Goal: Information Seeking & Learning: Learn about a topic

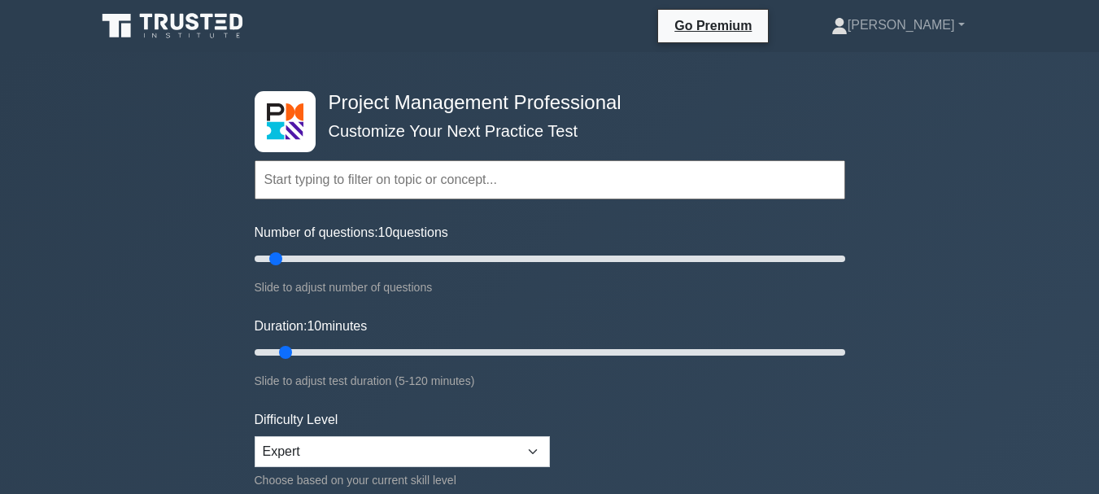
click at [418, 187] on input "text" at bounding box center [550, 179] width 590 height 39
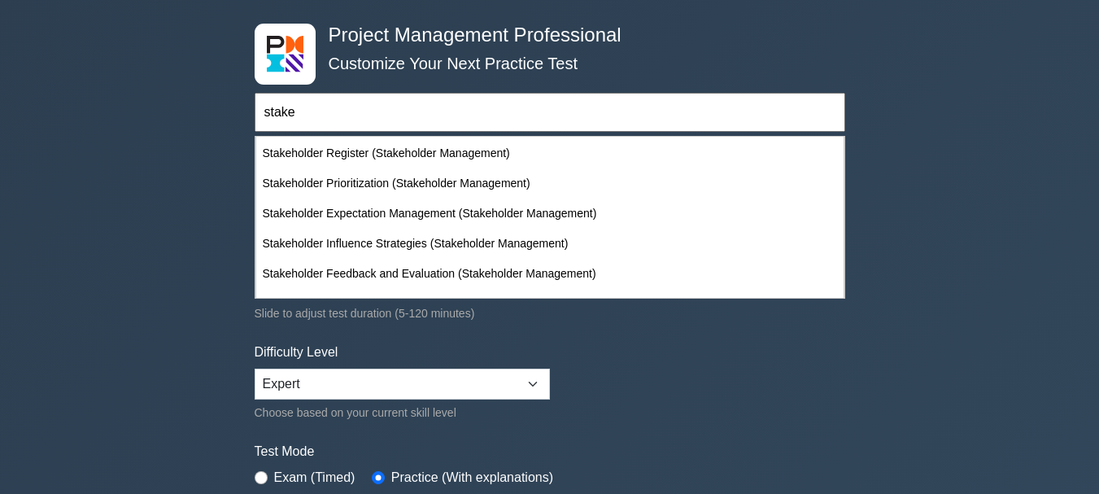
scroll to position [289, 0]
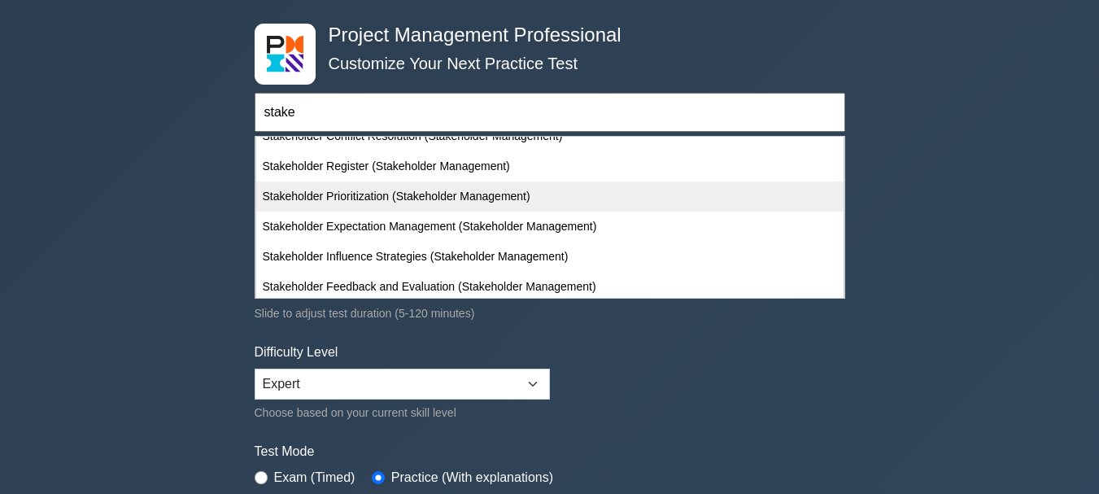
click at [487, 194] on div "Stakeholder Prioritization (Stakeholder Management)" at bounding box center [549, 196] width 587 height 30
type input "Stakeholder Prioritization (Stakeholder Management)"
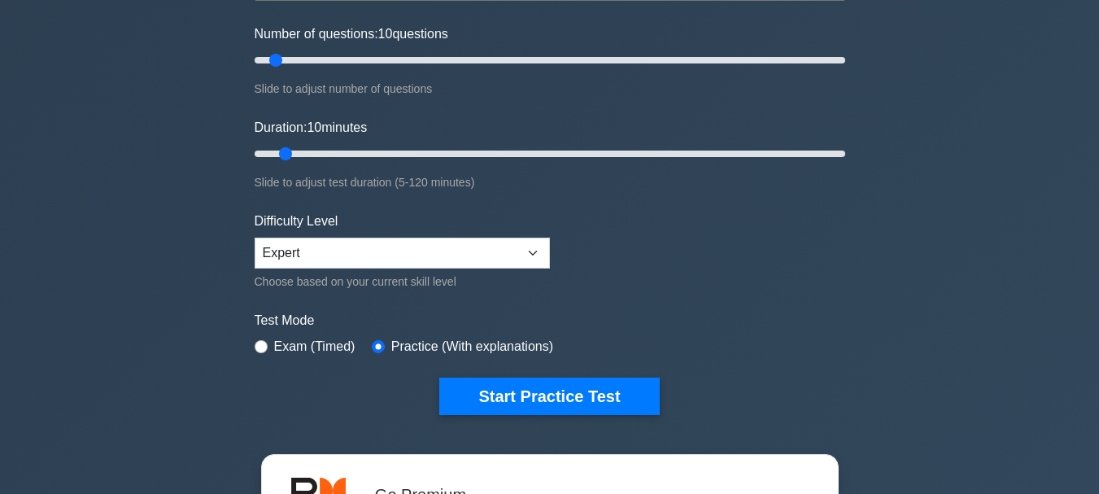
scroll to position [203, 0]
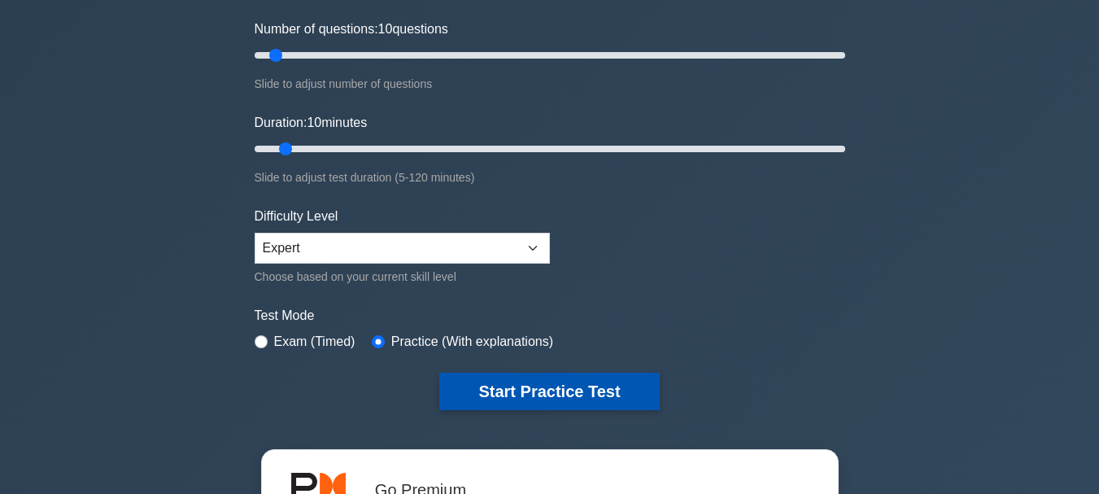
click at [483, 394] on button "Start Practice Test" at bounding box center [549, 390] width 220 height 37
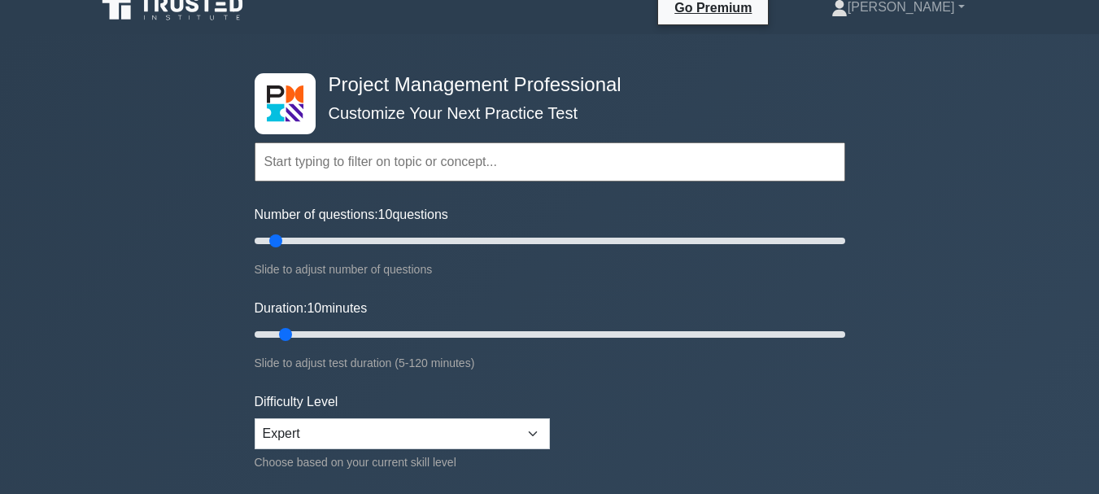
scroll to position [14, 0]
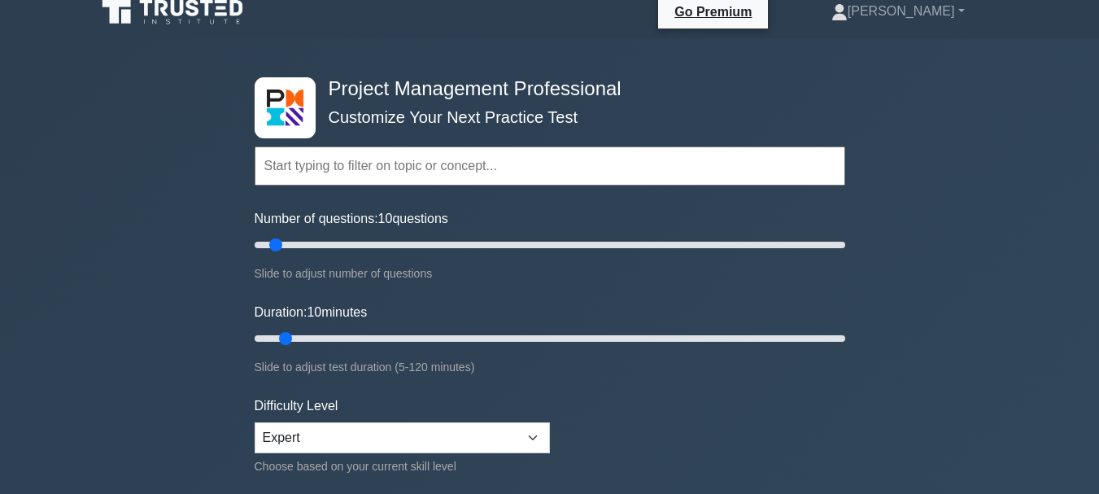
click at [340, 164] on input "text" at bounding box center [550, 165] width 590 height 39
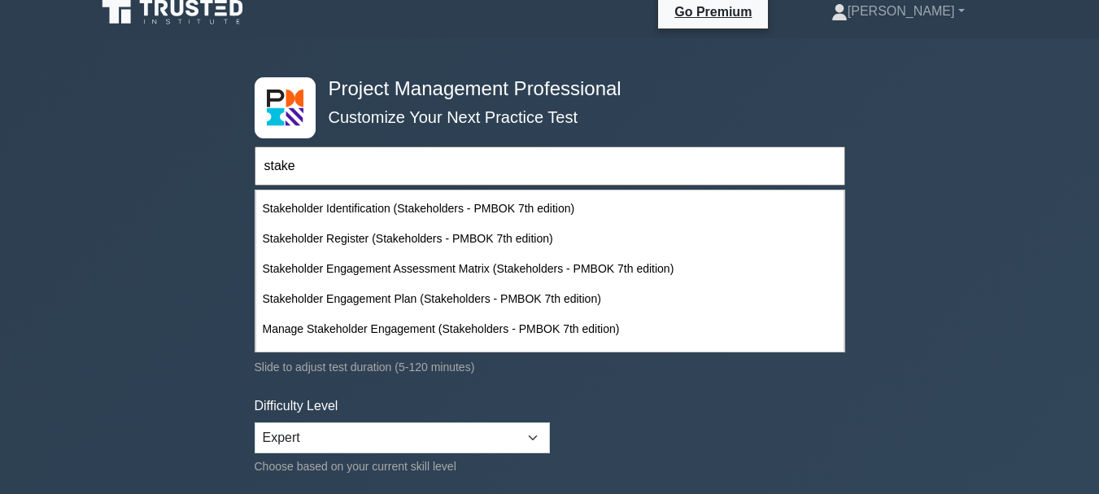
scroll to position [573, 0]
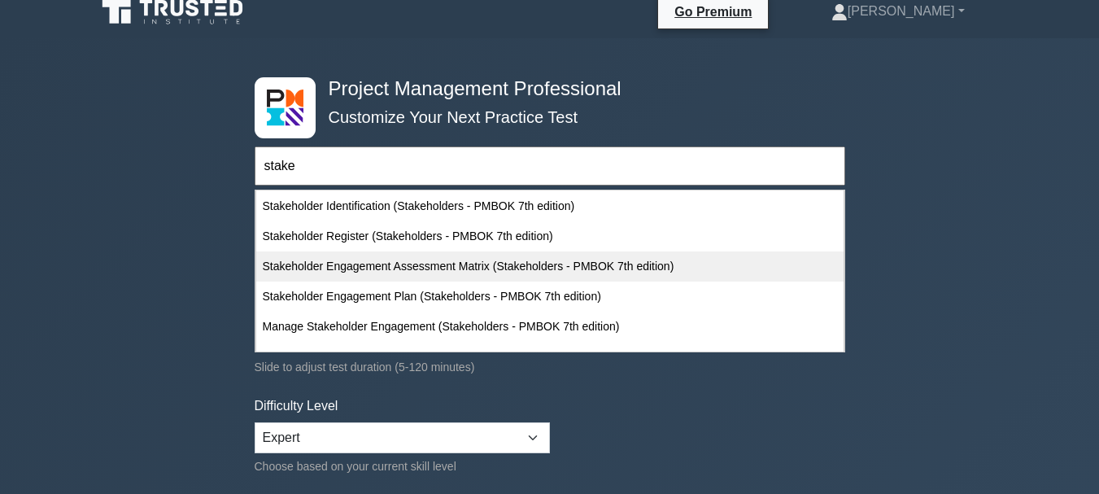
click at [433, 263] on div "Stakeholder Engagement Assessment Matrix (Stakeholders - PMBOK 7th edition)" at bounding box center [549, 266] width 587 height 30
type input "Stakeholder Engagement Assessment Matrix (Stakeholders - PMBOK 7th edition)"
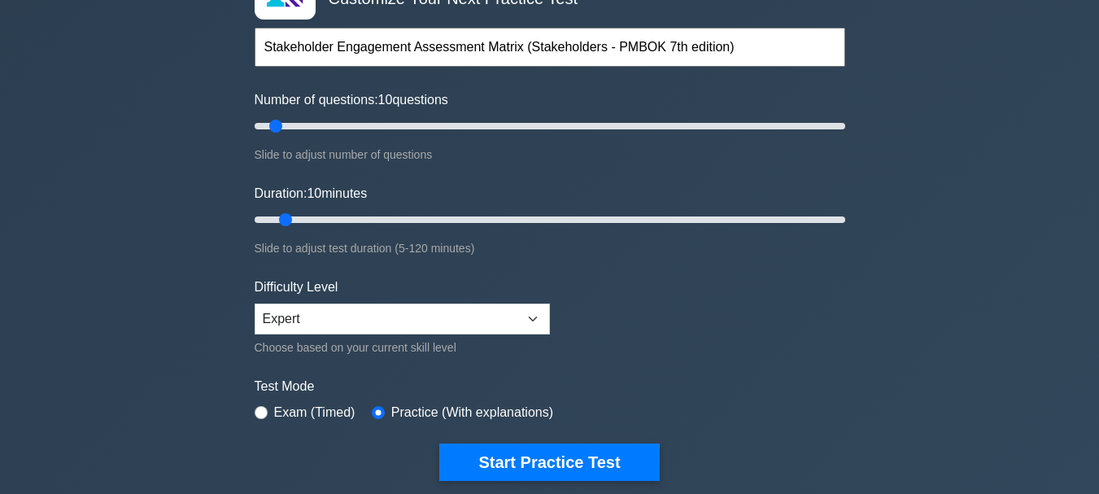
scroll to position [136, 0]
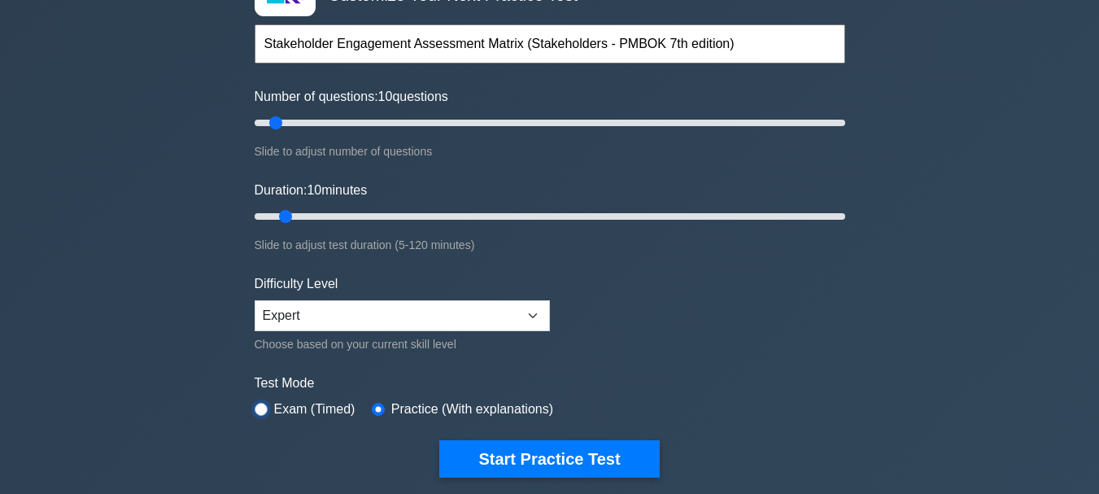
click at [263, 407] on input "radio" at bounding box center [261, 409] width 13 height 13
radio input "true"
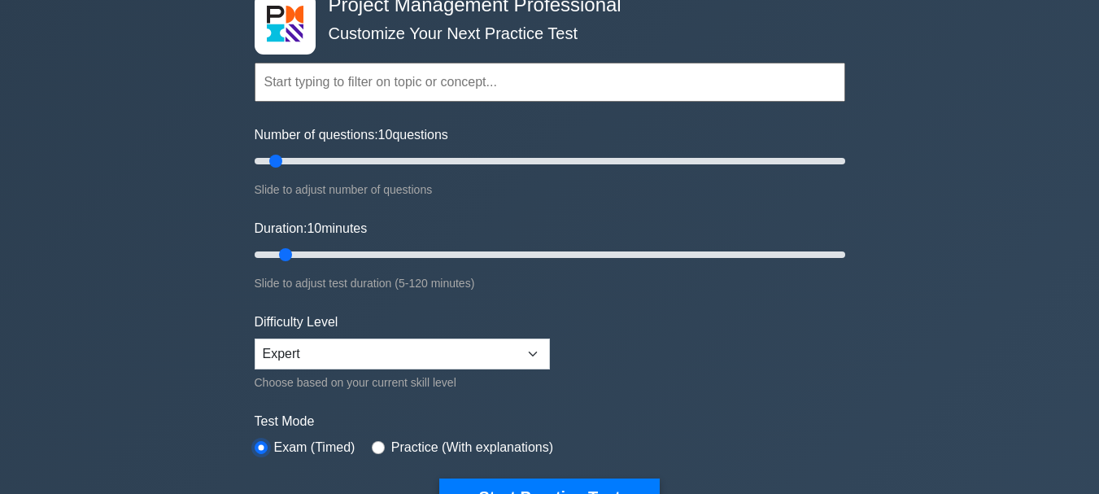
scroll to position [0, 0]
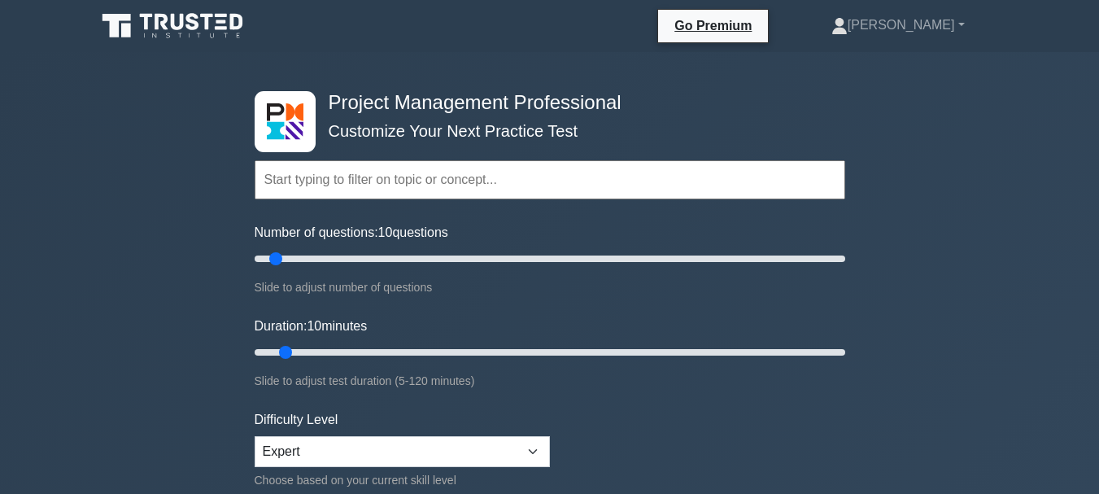
click at [455, 187] on input "text" at bounding box center [550, 179] width 590 height 39
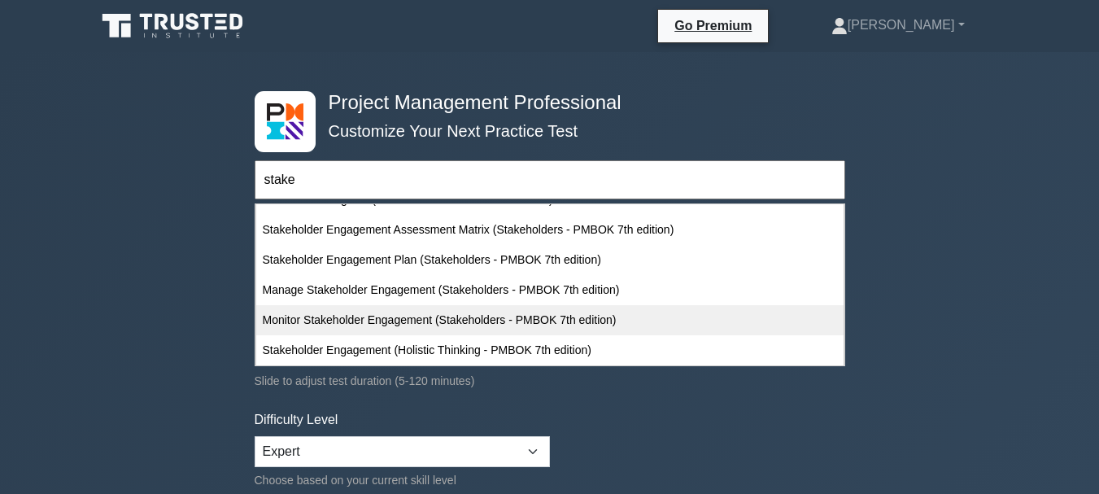
scroll to position [614, 0]
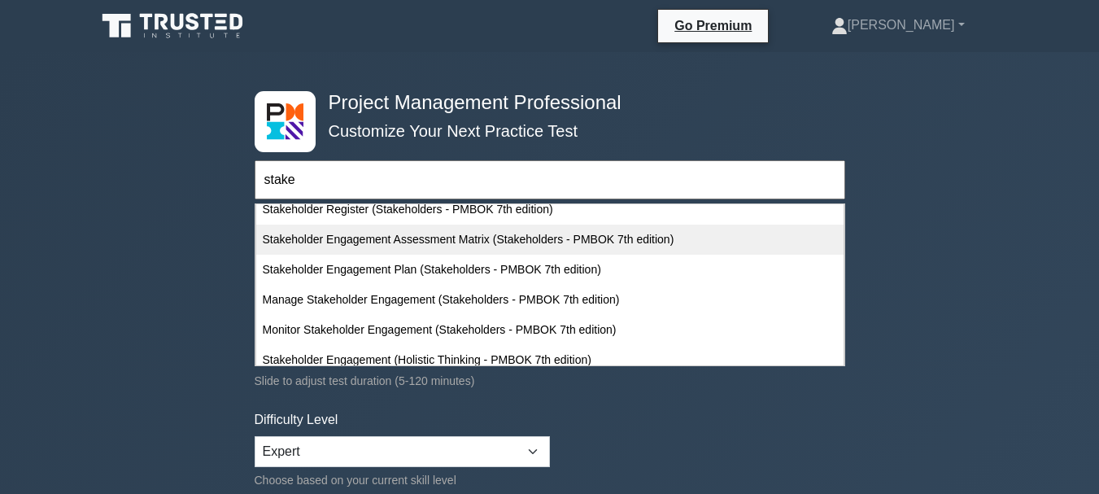
click at [490, 242] on div "Stakeholder Engagement Assessment Matrix (Stakeholders - PMBOK 7th edition)" at bounding box center [549, 239] width 587 height 30
type input "Stakeholder Engagement Assessment Matrix (Stakeholders - PMBOK 7th edition)"
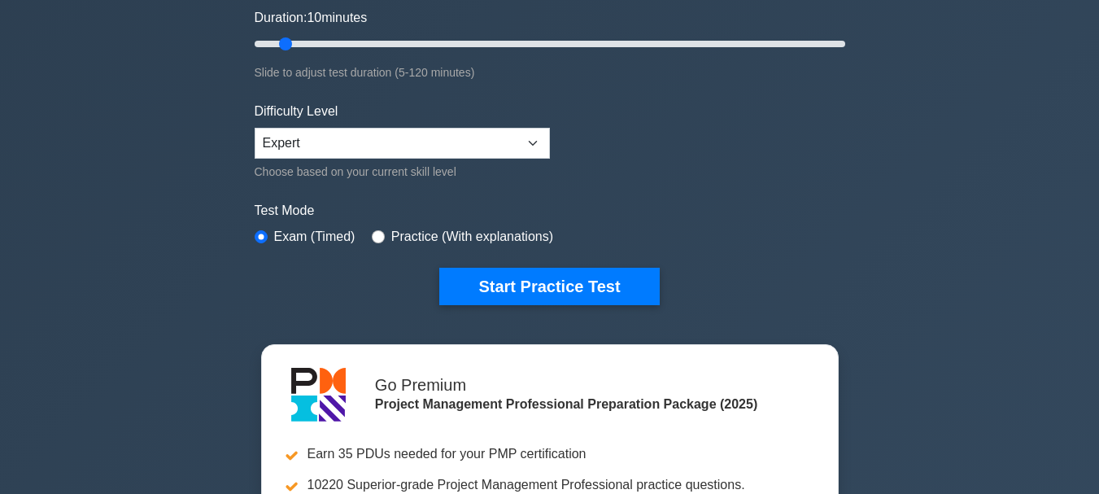
scroll to position [311, 0]
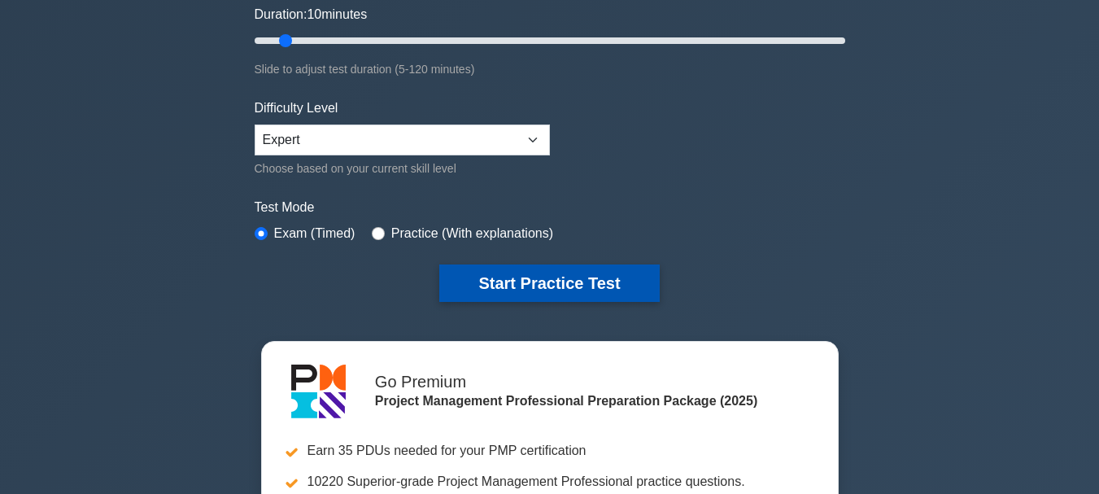
click at [539, 284] on button "Start Practice Test" at bounding box center [549, 282] width 220 height 37
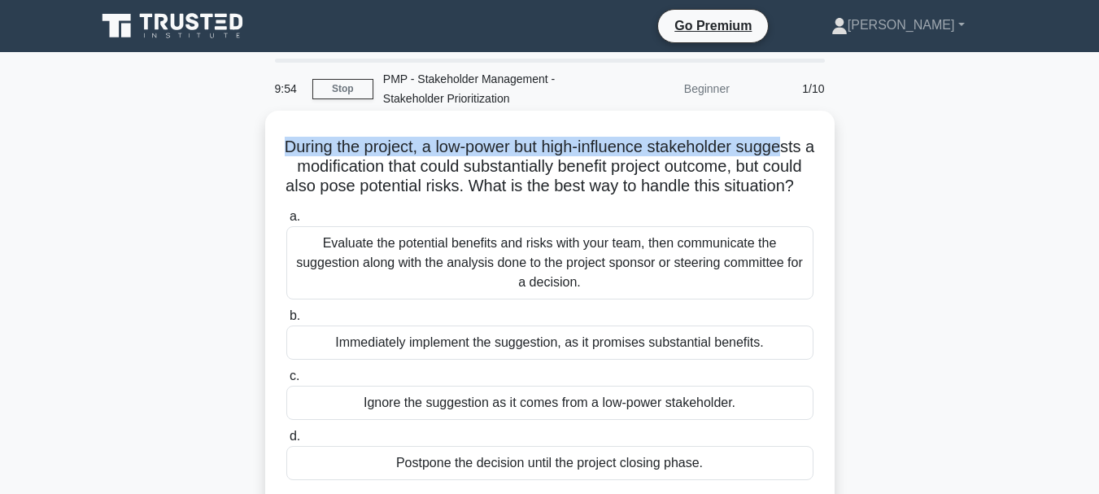
drag, startPoint x: 317, startPoint y: 144, endPoint x: 362, endPoint y: 168, distance: 50.6
click at [362, 168] on h5 "During the project, a low-power but high-influence stakeholder suggests a modif…" at bounding box center [550, 167] width 530 height 60
click at [585, 297] on div "Evaluate the potential benefits and risks with your team, then communicate the …" at bounding box center [549, 262] width 527 height 73
click at [286, 222] on input "a. Evaluate the potential benefits and risks with your team, then communicate t…" at bounding box center [286, 216] width 0 height 11
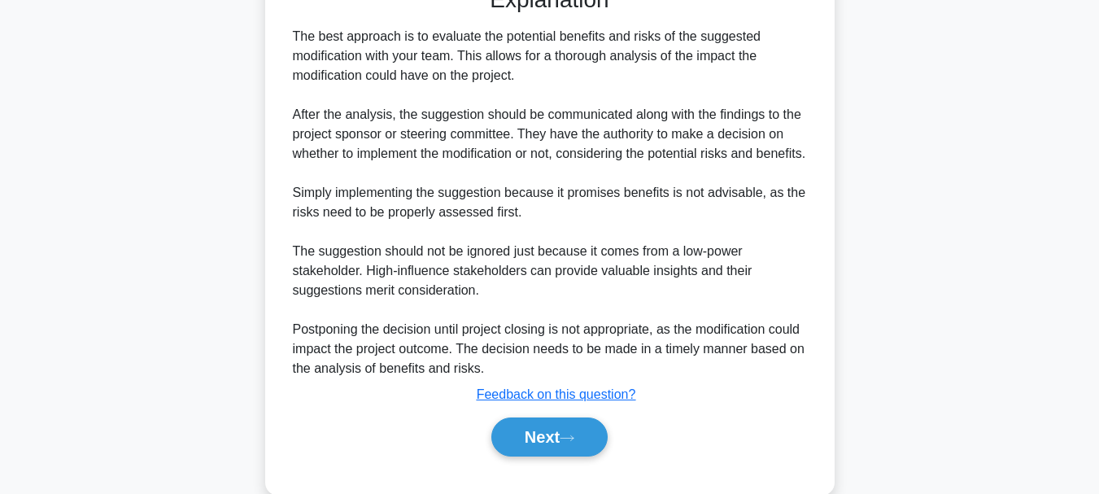
scroll to position [588, 0]
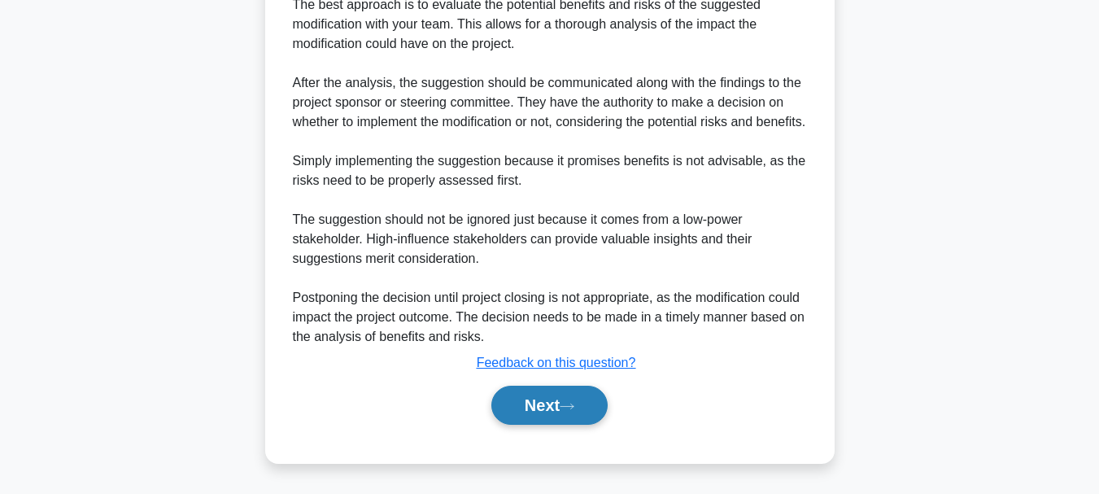
click at [561, 416] on button "Next" at bounding box center [549, 404] width 116 height 39
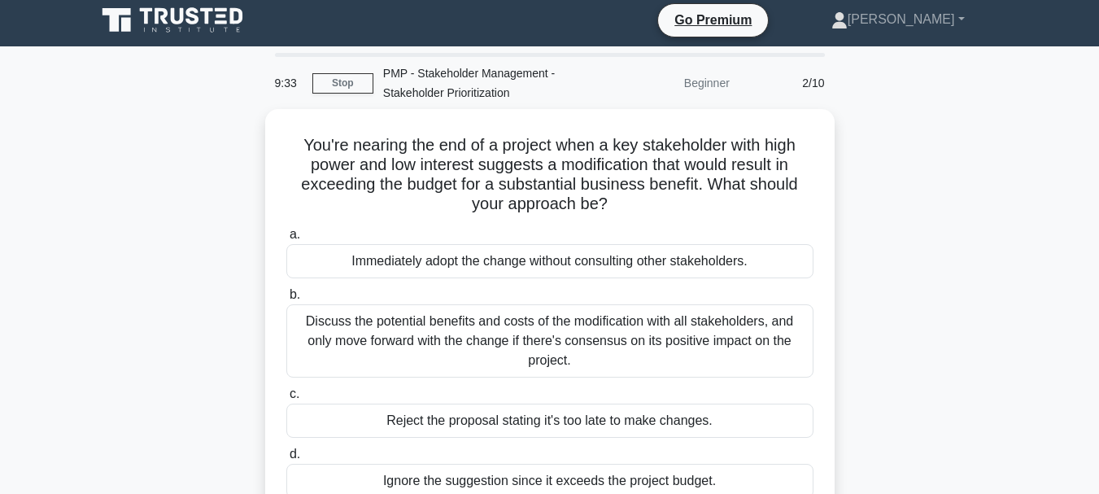
scroll to position [5, 0]
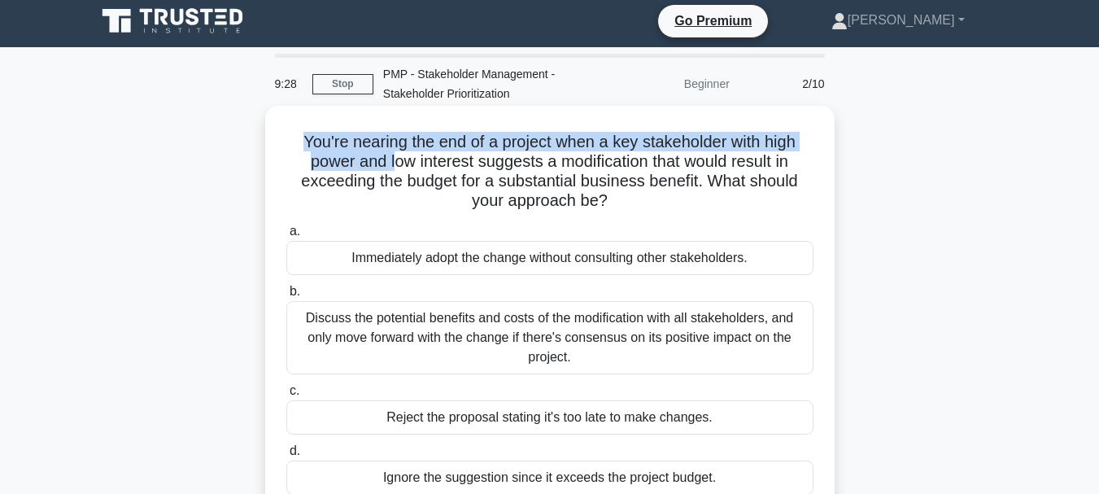
drag, startPoint x: 297, startPoint y: 140, endPoint x: 390, endPoint y: 164, distance: 95.9
click at [390, 164] on h5 "You're nearing the end of a project when a key stakeholder with high power and …" at bounding box center [550, 172] width 530 height 80
copy h5 "You're nearing the end of a project when a key stakeholder with high power and l"
click at [654, 320] on div "Discuss the potential benefits and costs of the modification with all stakehold…" at bounding box center [549, 337] width 527 height 73
click at [286, 297] on input "b. Discuss the potential benefits and costs of the modification with all stakeh…" at bounding box center [286, 291] width 0 height 11
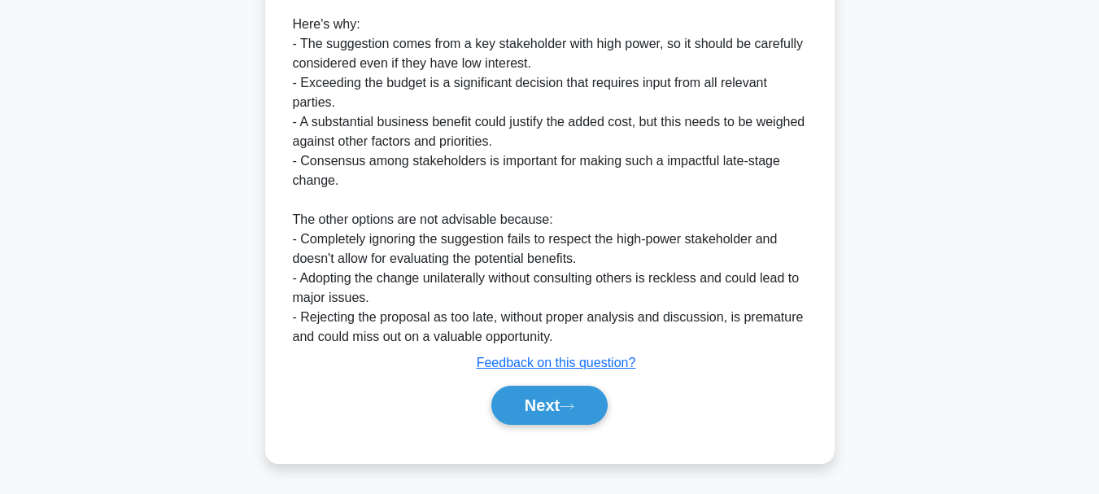
scroll to position [627, 0]
click at [580, 397] on button "Next" at bounding box center [549, 404] width 116 height 39
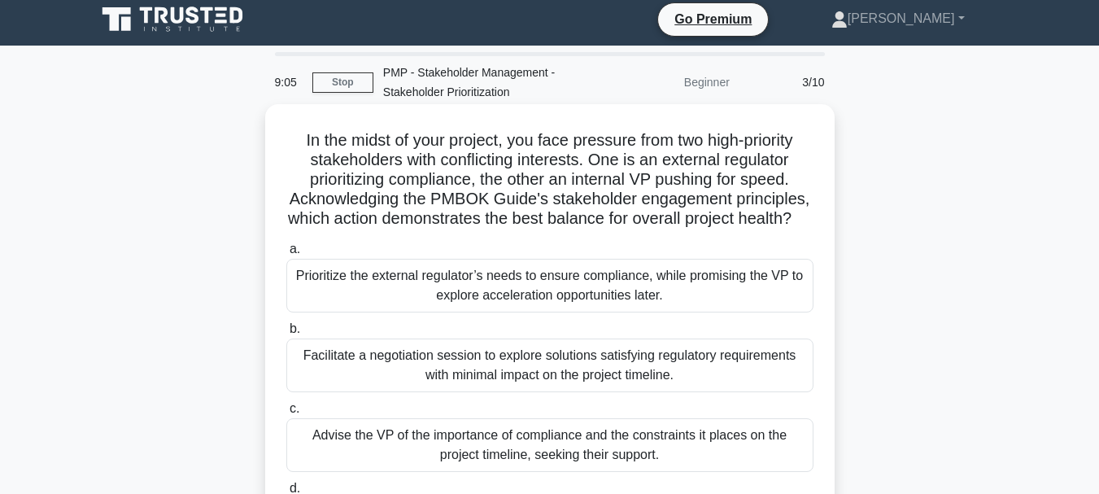
scroll to position [0, 0]
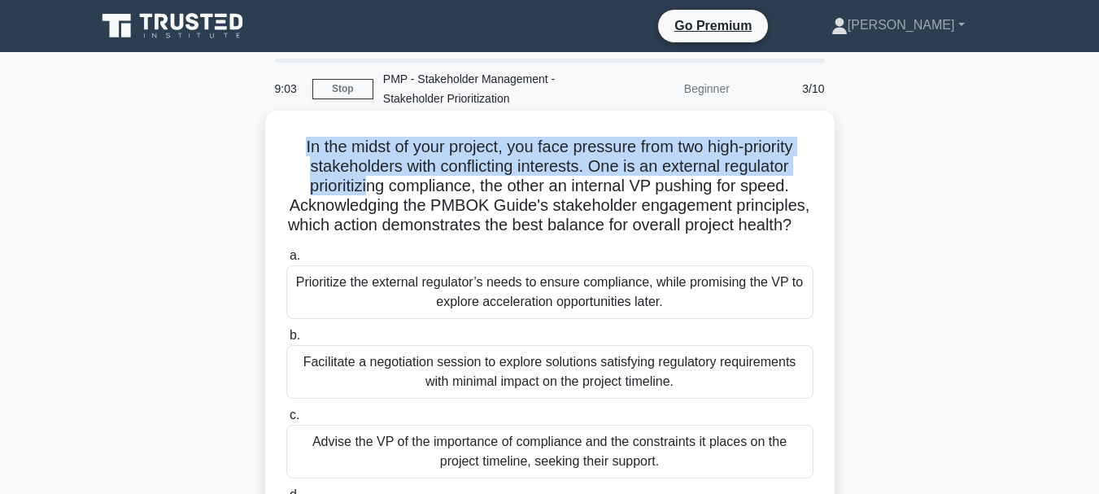
drag, startPoint x: 294, startPoint y: 142, endPoint x: 365, endPoint y: 178, distance: 80.0
click at [365, 178] on h5 "In the midst of your project, you face pressure from two high-priority stakehol…" at bounding box center [550, 186] width 530 height 99
copy h5 "In the midst of your project, you face pressure from two high-priority stakehol…"
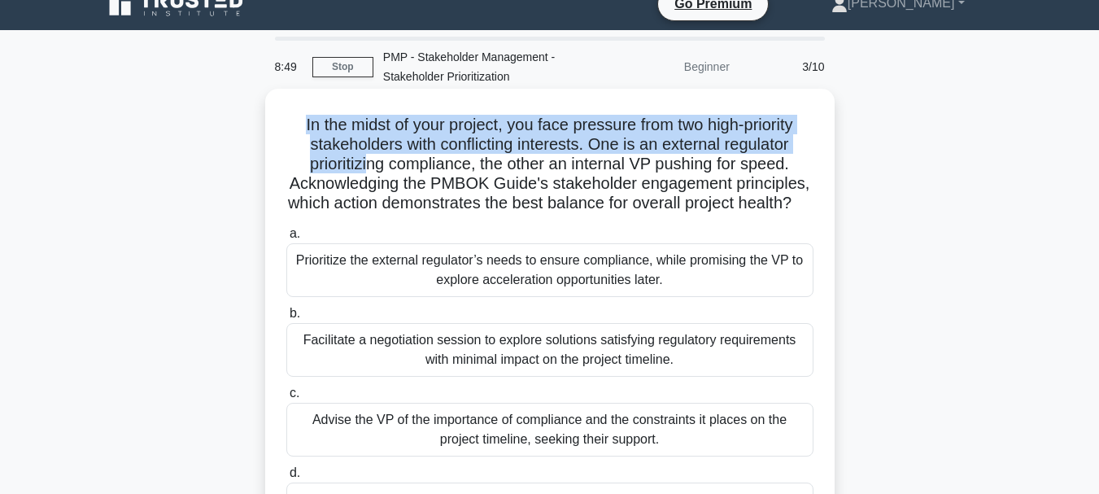
scroll to position [27, 0]
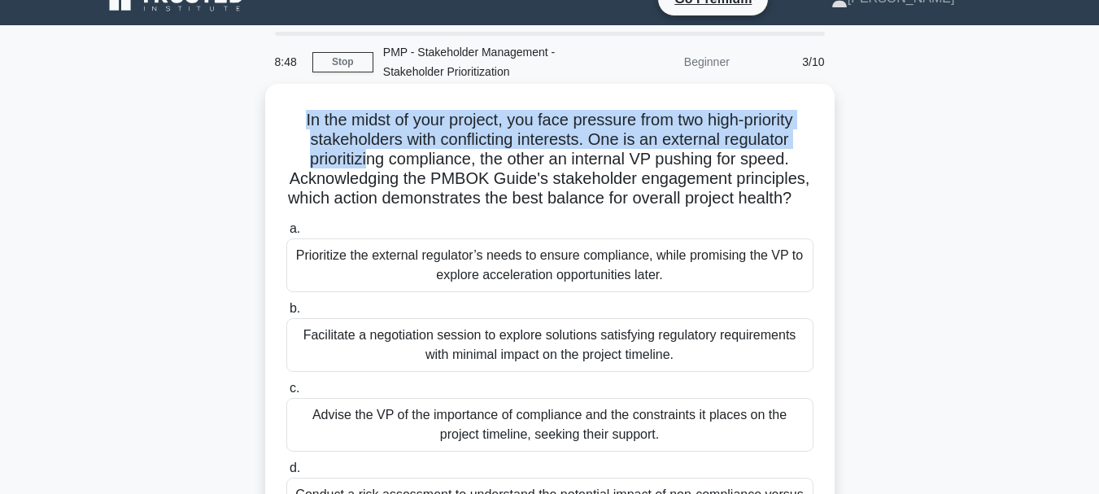
click at [617, 365] on div "Facilitate a negotiation session to explore solutions satisfying regulatory req…" at bounding box center [549, 345] width 527 height 54
click at [286, 314] on input "b. Facilitate a negotiation session to explore solutions satisfying regulatory …" at bounding box center [286, 308] width 0 height 11
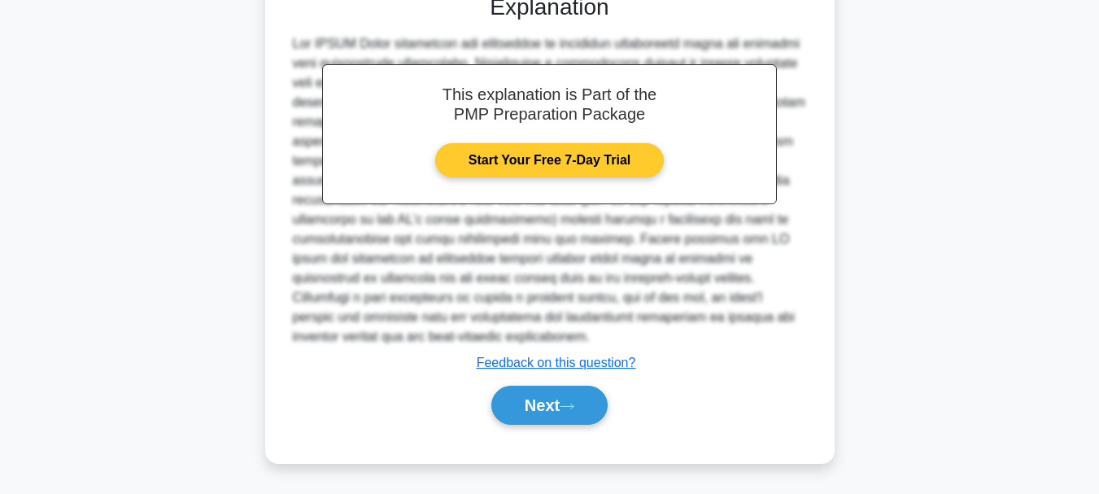
scroll to position [607, 0]
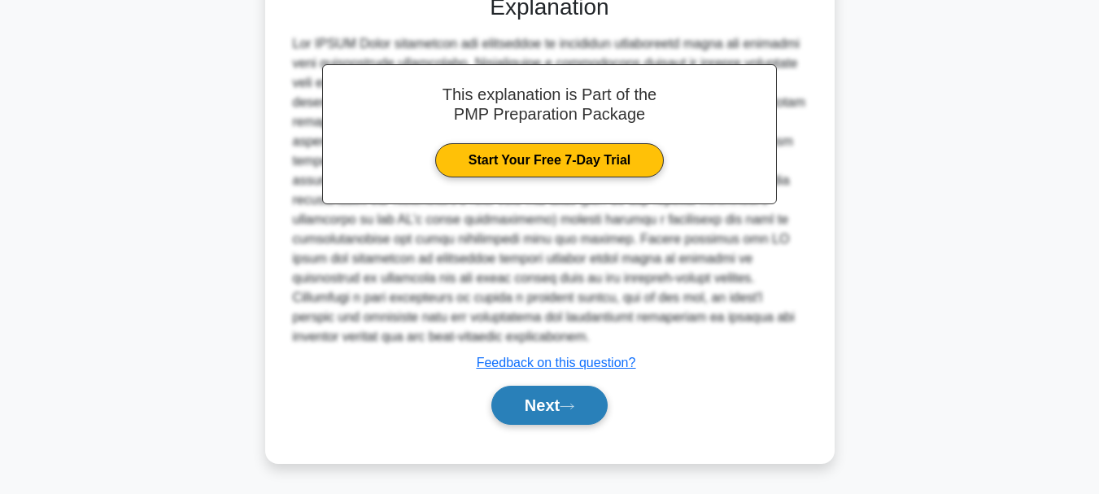
click at [565, 404] on button "Next" at bounding box center [549, 404] width 116 height 39
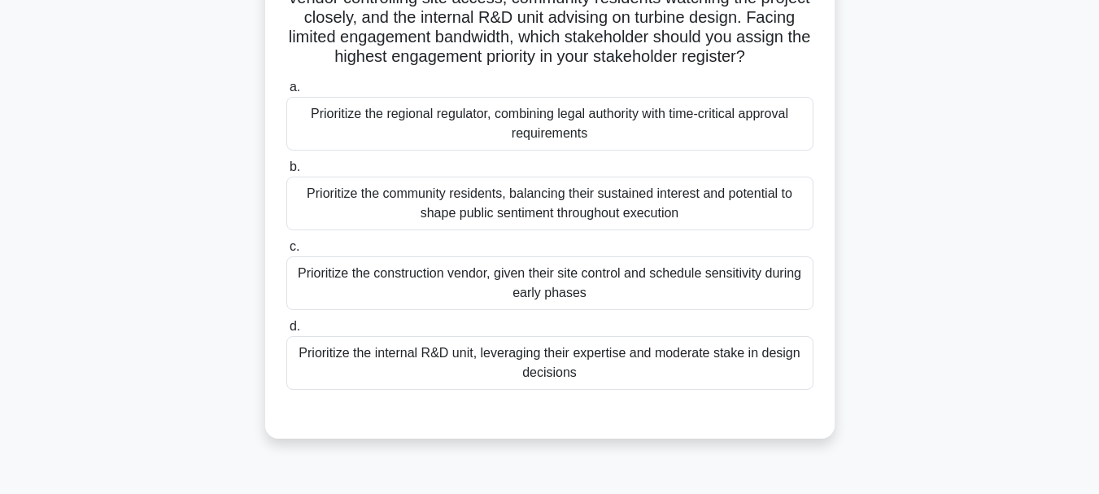
scroll to position [0, 0]
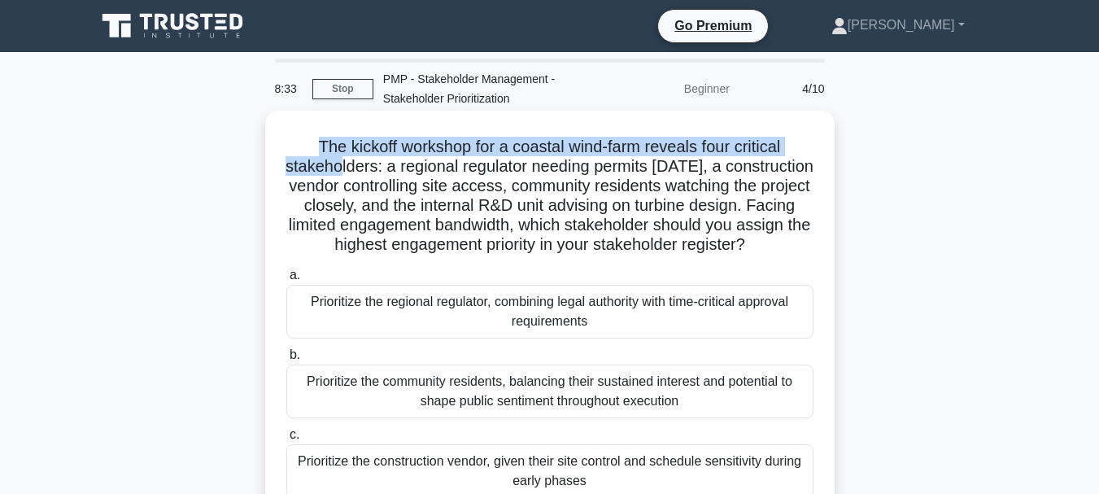
drag, startPoint x: 315, startPoint y: 146, endPoint x: 347, endPoint y: 172, distance: 42.2
click at [347, 172] on h5 "The kickoff workshop for a coastal wind-farm reveals four critical stakeholders…" at bounding box center [550, 196] width 530 height 119
copy h5 "The kickoff workshop for a coastal wind-farm reveals four critical stakeho"
click at [626, 338] on div "Prioritize the regional regulator, combining legal authority with time-critical…" at bounding box center [549, 312] width 527 height 54
click at [286, 281] on input "a. Prioritize the regional regulator, combining legal authority with time-criti…" at bounding box center [286, 275] width 0 height 11
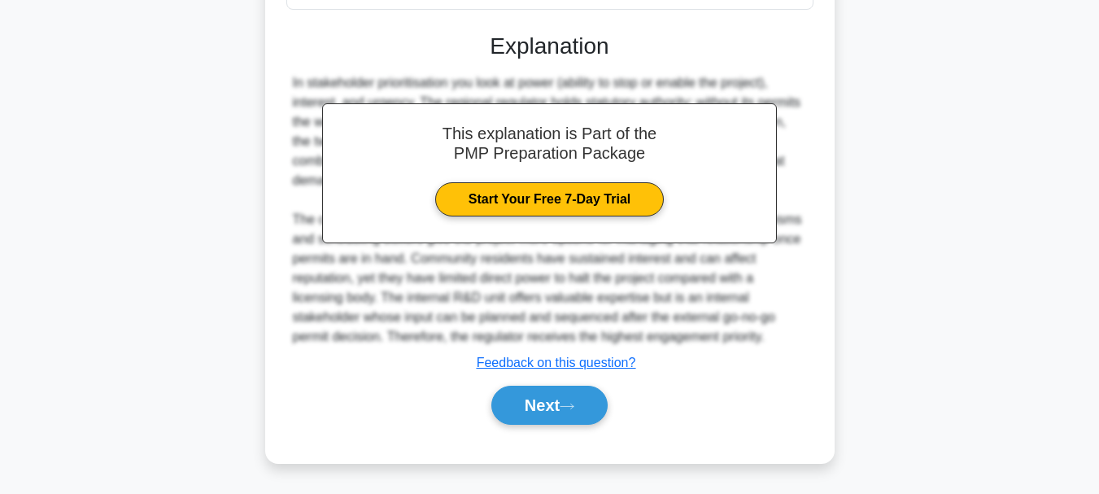
scroll to position [561, 0]
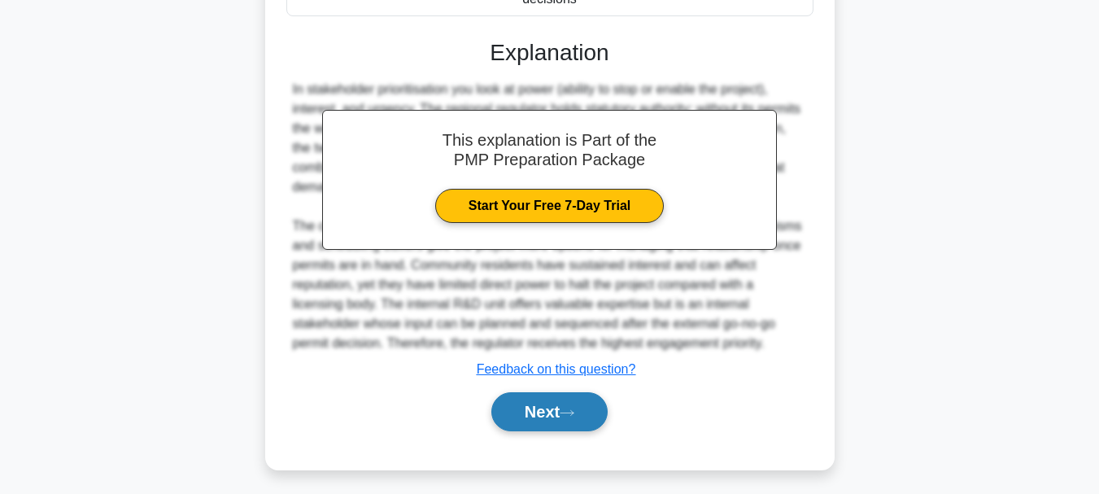
click at [558, 425] on button "Next" at bounding box center [549, 411] width 116 height 39
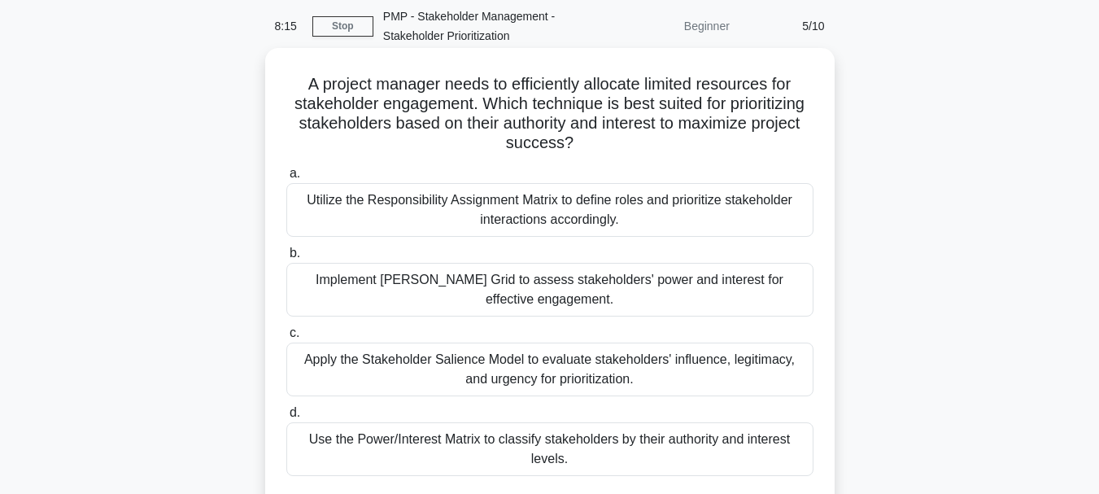
scroll to position [0, 0]
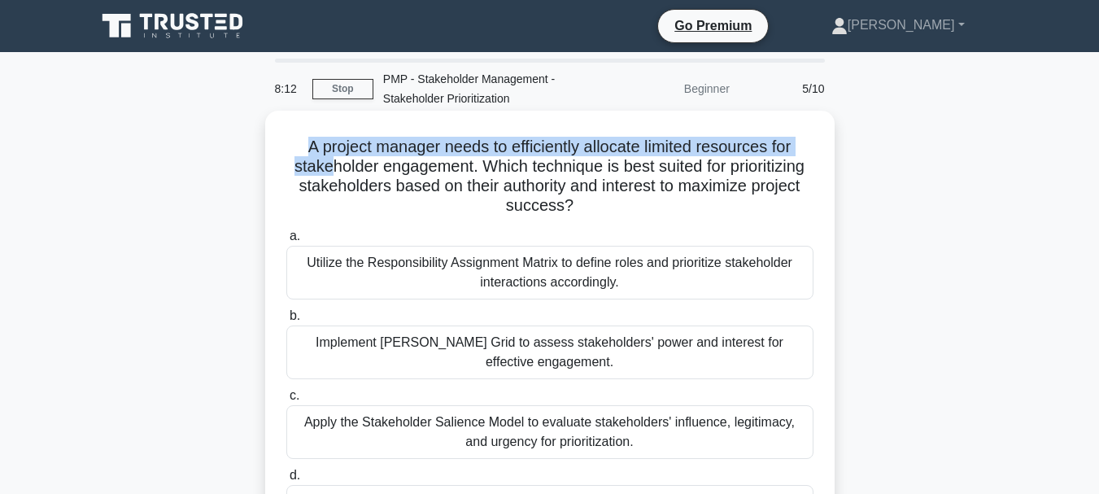
drag, startPoint x: 303, startPoint y: 148, endPoint x: 324, endPoint y: 173, distance: 32.9
click at [324, 173] on h5 "A project manager needs to efficiently allocate limited resources for stakehold…" at bounding box center [550, 177] width 530 height 80
copy h5 "A project manager needs to efficiently allocate limited resources for stake"
click at [609, 378] on div "Implement Mendelow's Grid to assess stakeholders' power and interest for effect…" at bounding box center [549, 352] width 527 height 54
click at [286, 321] on input "b. Implement Mendelow's Grid to assess stakeholders' power and interest for eff…" at bounding box center [286, 316] width 0 height 11
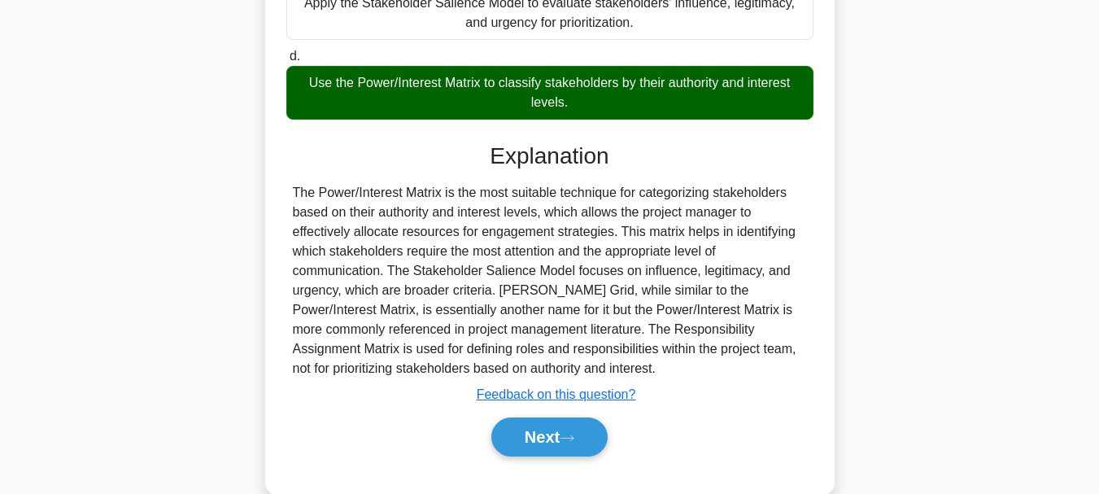
scroll to position [453, 0]
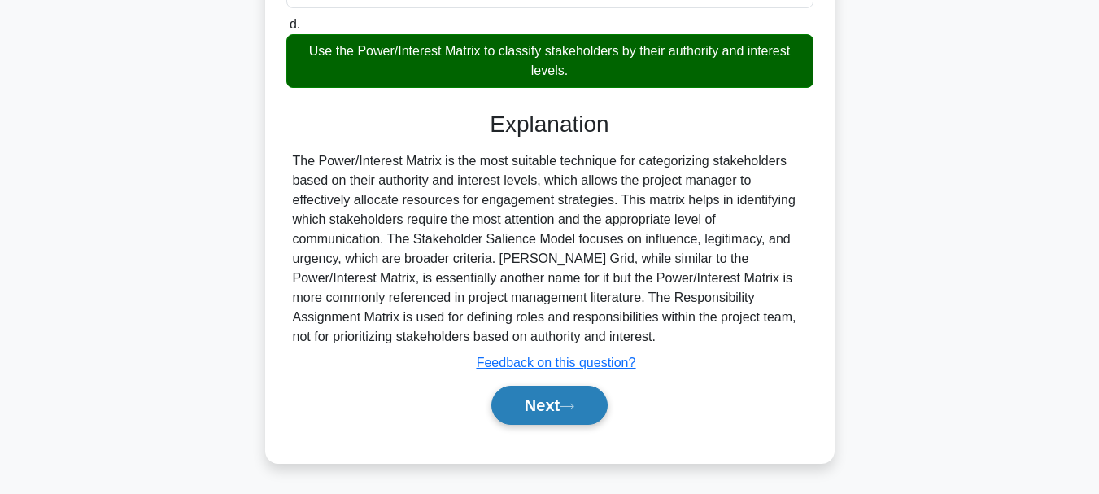
click at [576, 394] on button "Next" at bounding box center [549, 404] width 116 height 39
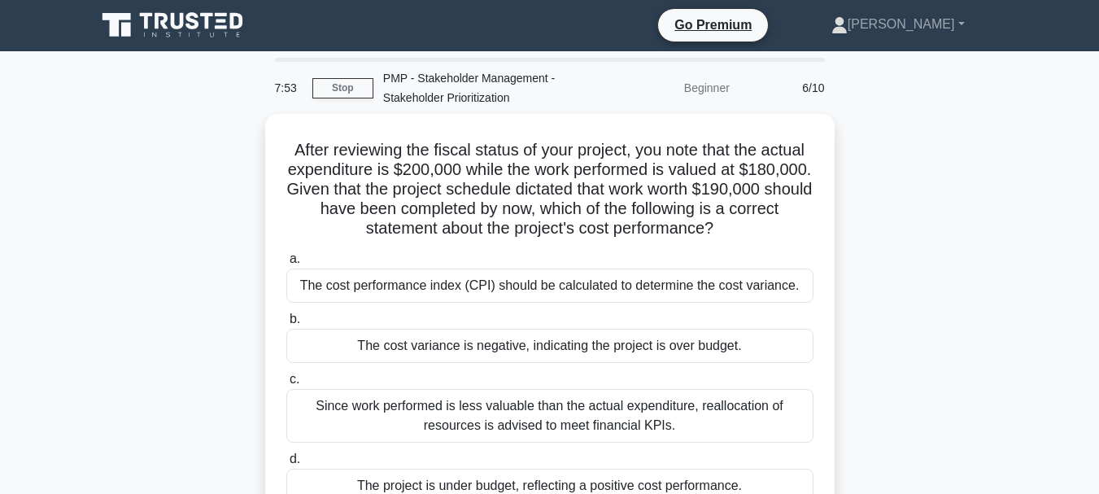
scroll to position [0, 0]
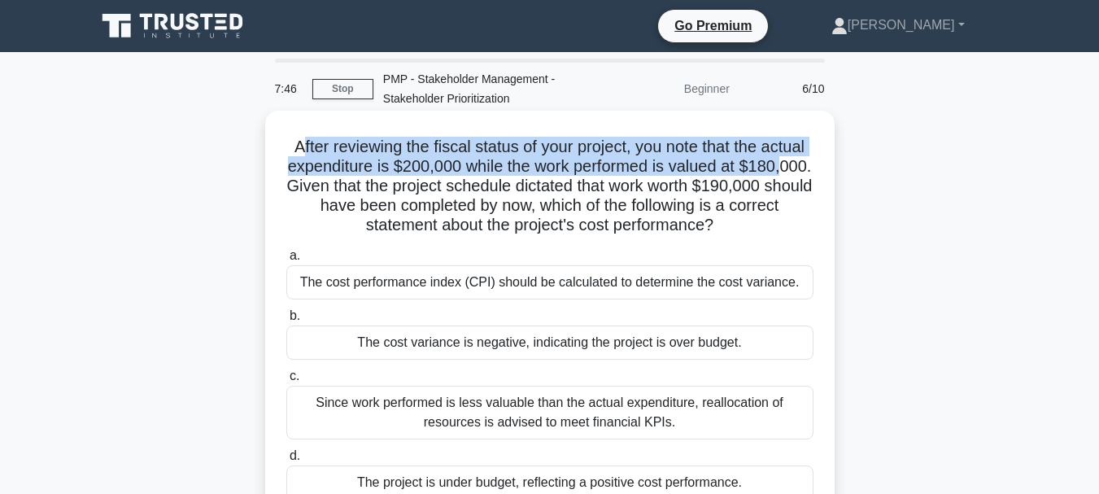
drag, startPoint x: 316, startPoint y: 143, endPoint x: 344, endPoint y: 177, distance: 43.9
click at [344, 177] on h5 "After reviewing the fiscal status of your project, you note that the actual exp…" at bounding box center [550, 186] width 530 height 99
copy h5 "fter reviewing the fiscal status of your project, you note that the actual expe…"
click at [566, 306] on div "a. The cost performance index (CPI) should be calculated to determine the cost …" at bounding box center [550, 372] width 546 height 260
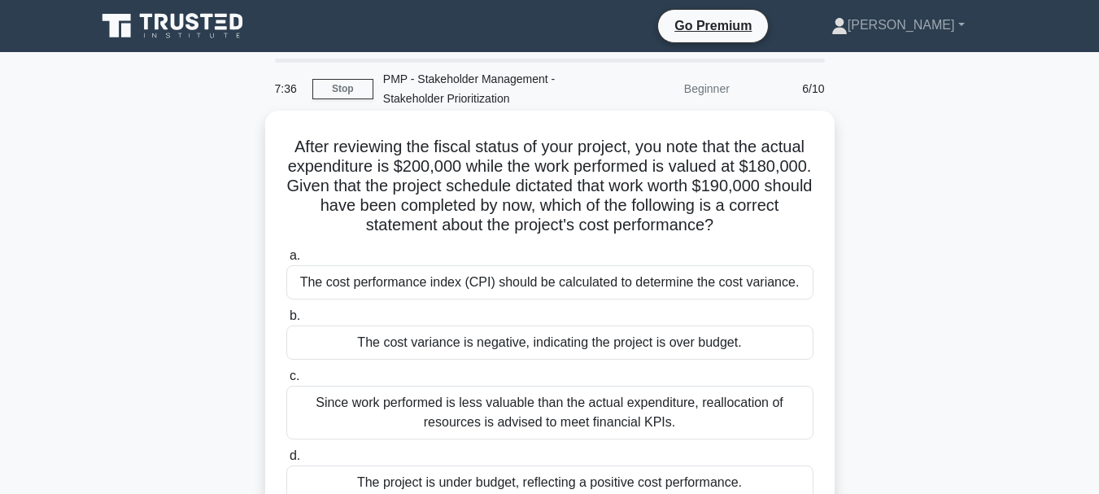
click at [572, 287] on div "The cost performance index (CPI) should be calculated to determine the cost var…" at bounding box center [549, 282] width 527 height 34
click at [286, 261] on input "a. The cost performance index (CPI) should be calculated to determine the cost …" at bounding box center [286, 255] width 0 height 11
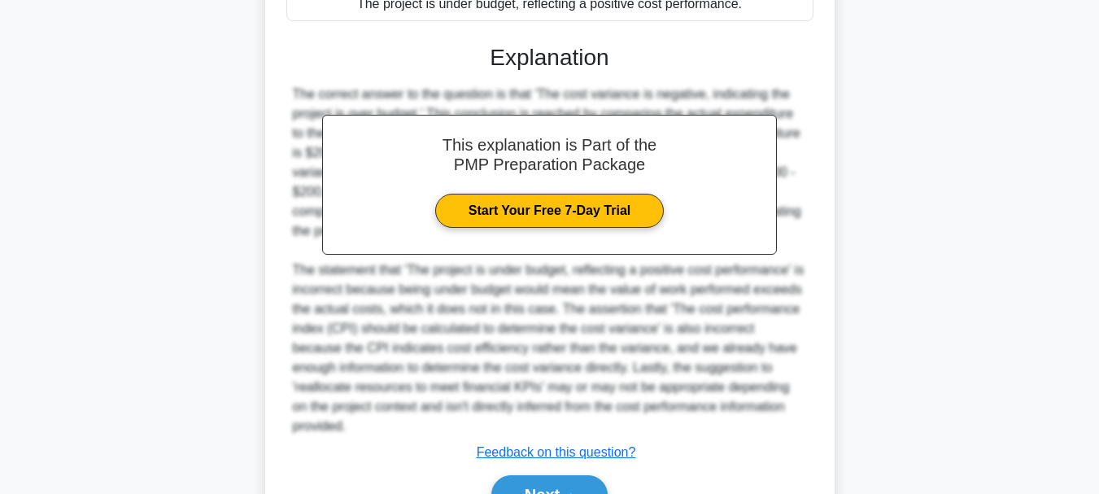
scroll to position [570, 0]
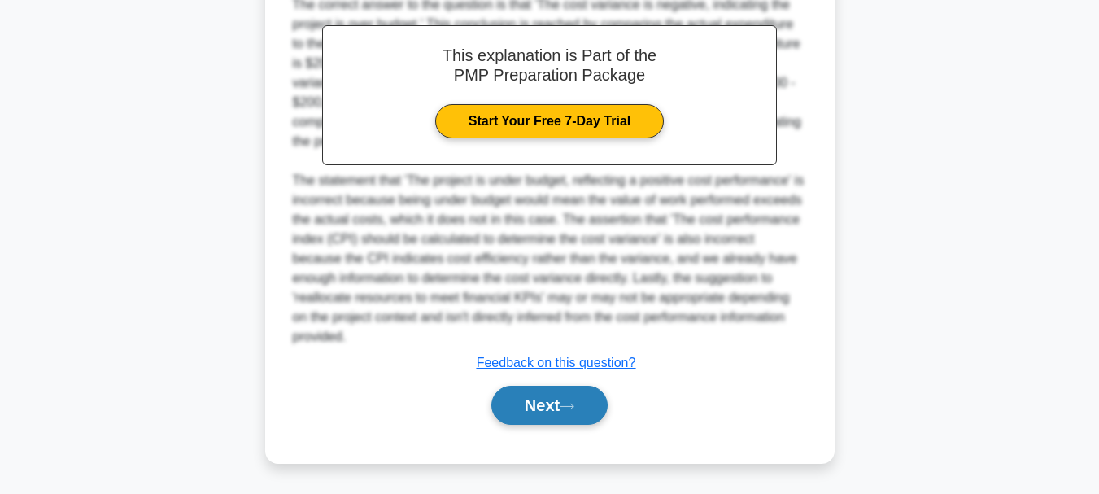
click at [562, 405] on button "Next" at bounding box center [549, 404] width 116 height 39
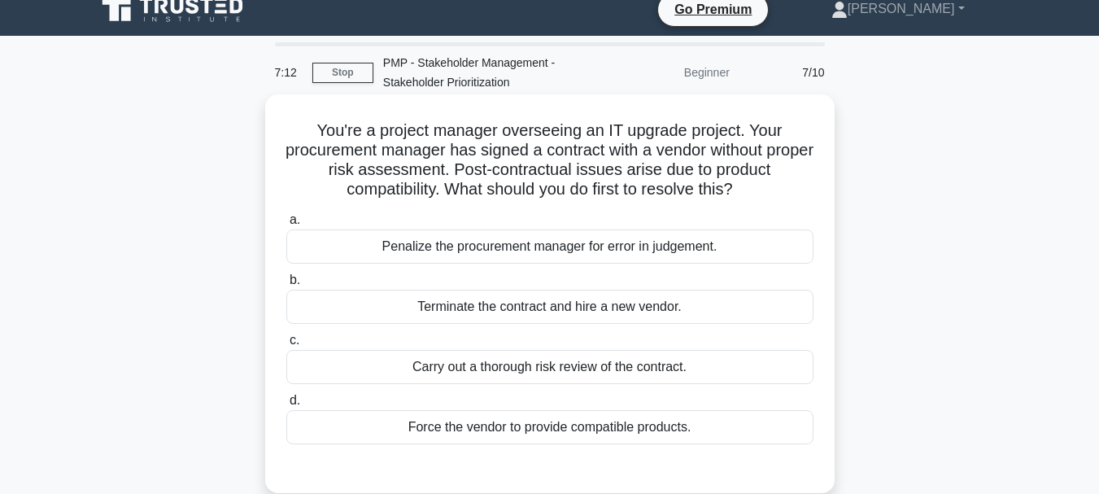
scroll to position [14, 0]
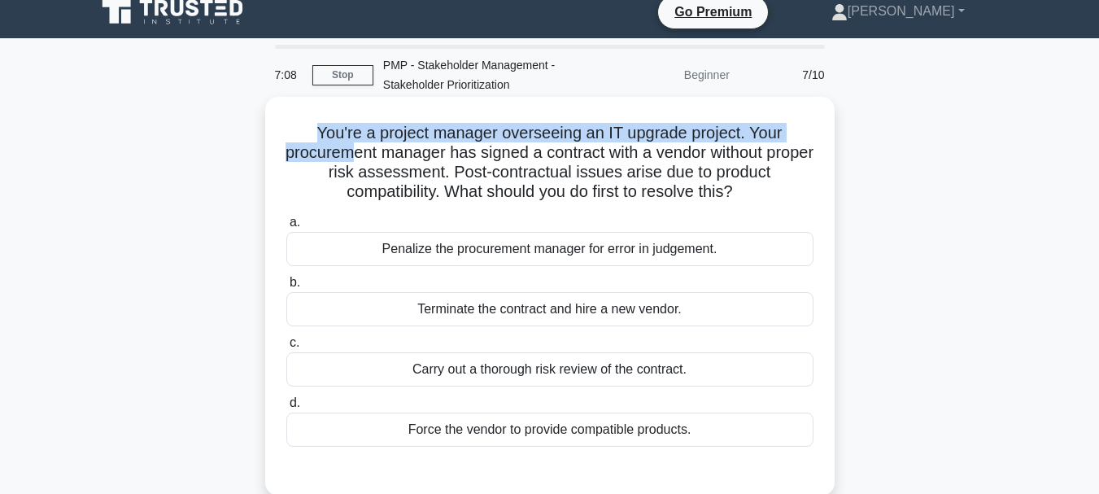
drag, startPoint x: 313, startPoint y: 125, endPoint x: 372, endPoint y: 156, distance: 66.9
click at [372, 156] on h5 "You're a project manager overseeing an IT upgrade project. Your procurement man…" at bounding box center [550, 163] width 530 height 80
copy h5 "You're a project manager overseeing an IT upgrade project. Your procurem"
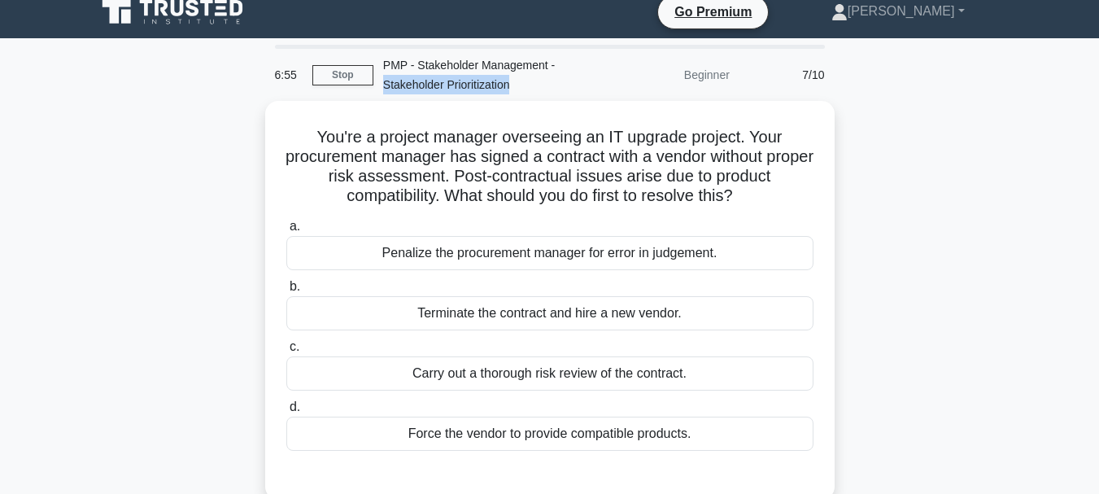
drag, startPoint x: 395, startPoint y: 83, endPoint x: 507, endPoint y: 84, distance: 111.4
click at [507, 84] on div "PMP - Stakeholder Management - Stakeholder Prioritization" at bounding box center [485, 75] width 224 height 52
copy div "Stakeholder Prioritization"
click at [345, 62] on div "5:58 Stop PMP - Stakeholder Management - Stakeholder Prioritization Beginner 7/…" at bounding box center [549, 75] width 569 height 52
click at [348, 81] on link "Stop" at bounding box center [342, 75] width 61 height 20
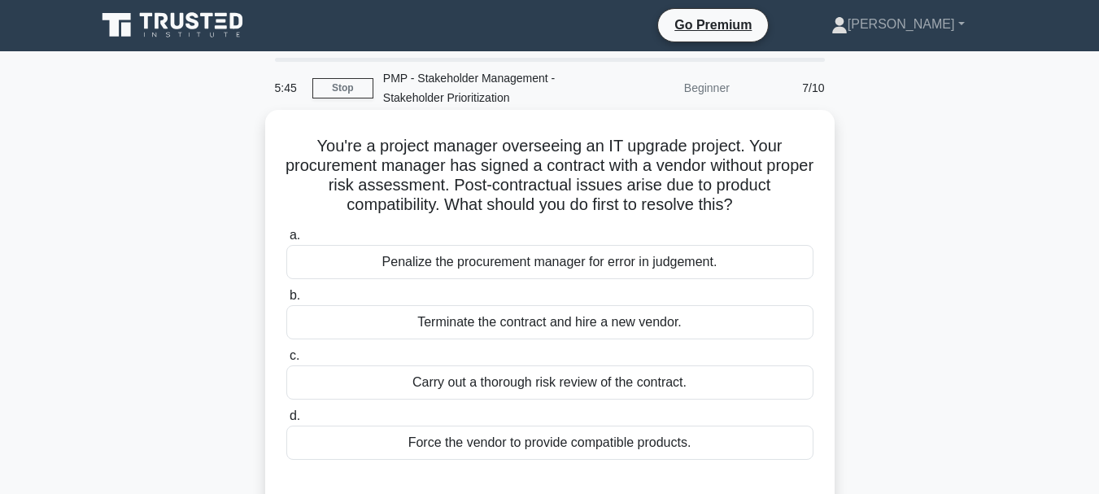
scroll to position [0, 0]
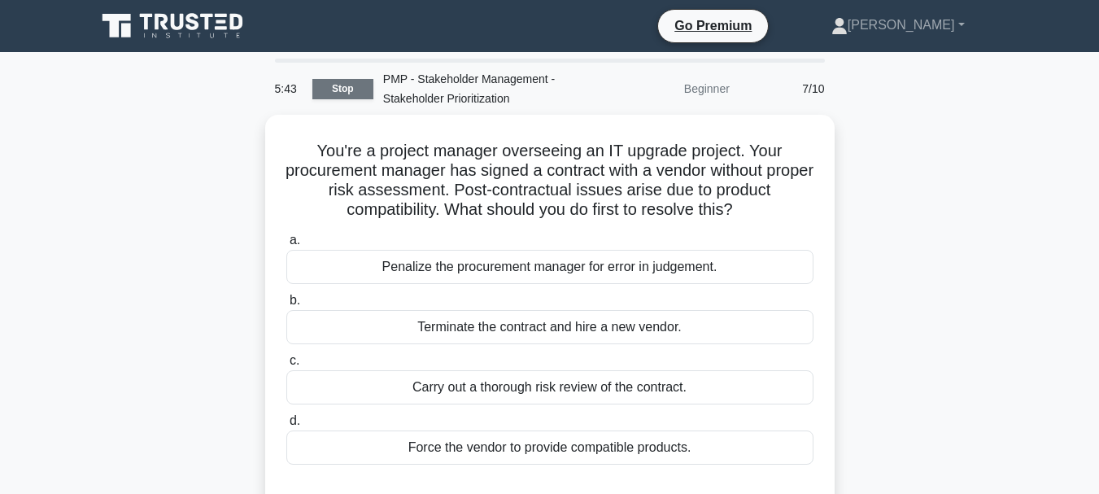
click at [335, 89] on link "Stop" at bounding box center [342, 89] width 61 height 20
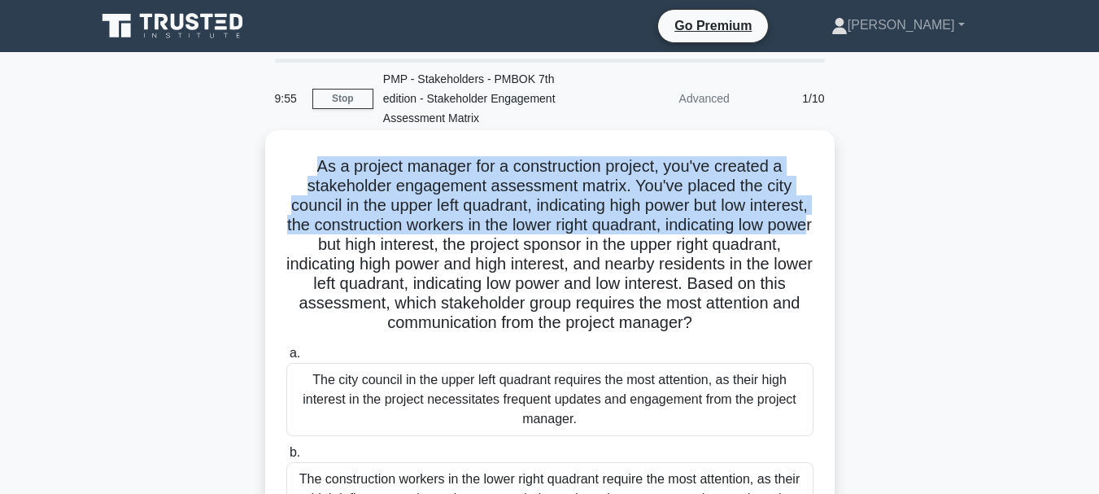
drag, startPoint x: 312, startPoint y: 168, endPoint x: 433, endPoint y: 254, distance: 148.0
click at [433, 254] on h5 "As a project manager for a construction project, you've created a stakeholder e…" at bounding box center [550, 244] width 530 height 177
click at [347, 180] on h5 "As a project manager for a construction project, you've created a stakeholder e…" at bounding box center [550, 244] width 530 height 177
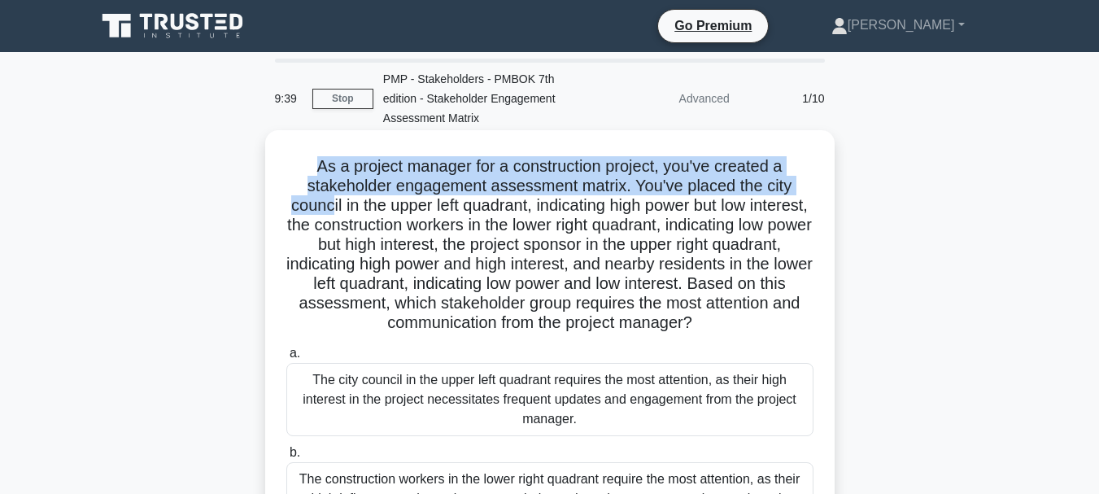
drag, startPoint x: 336, startPoint y: 178, endPoint x: 355, endPoint y: 201, distance: 30.0
click at [355, 201] on h5 "As a project manager for a construction project, you've created a stakeholder e…" at bounding box center [550, 244] width 530 height 177
drag, startPoint x: 672, startPoint y: 295, endPoint x: 651, endPoint y: 407, distance: 114.2
click at [651, 407] on div "As a project manager for a construction project, you've created a stakeholder e…" at bounding box center [550, 434] width 556 height 594
click at [651, 407] on div "The city council in the upper left quadrant requires the most attention, as the…" at bounding box center [549, 399] width 527 height 73
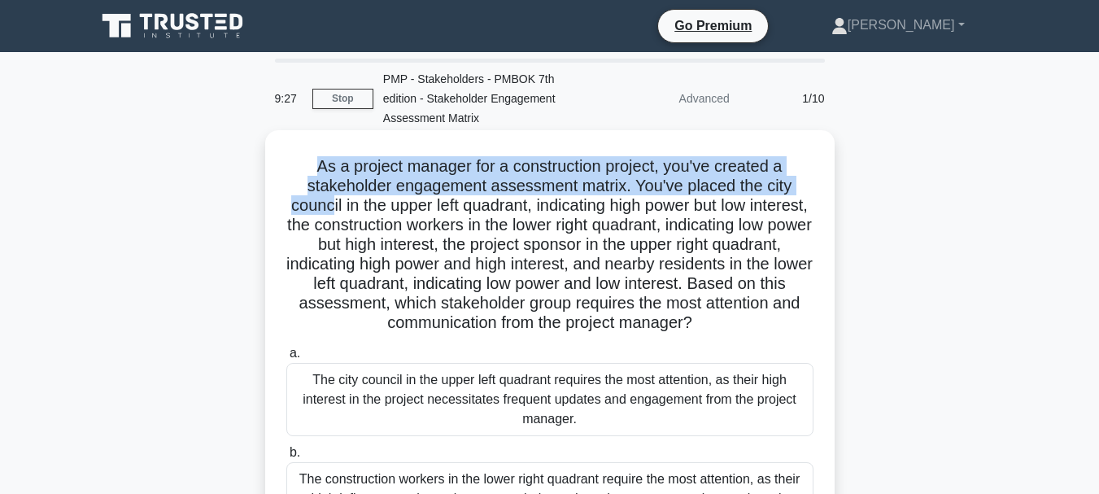
click at [286, 359] on input "a. The city council in the upper left quadrant requires the most attention, as …" at bounding box center [286, 353] width 0 height 11
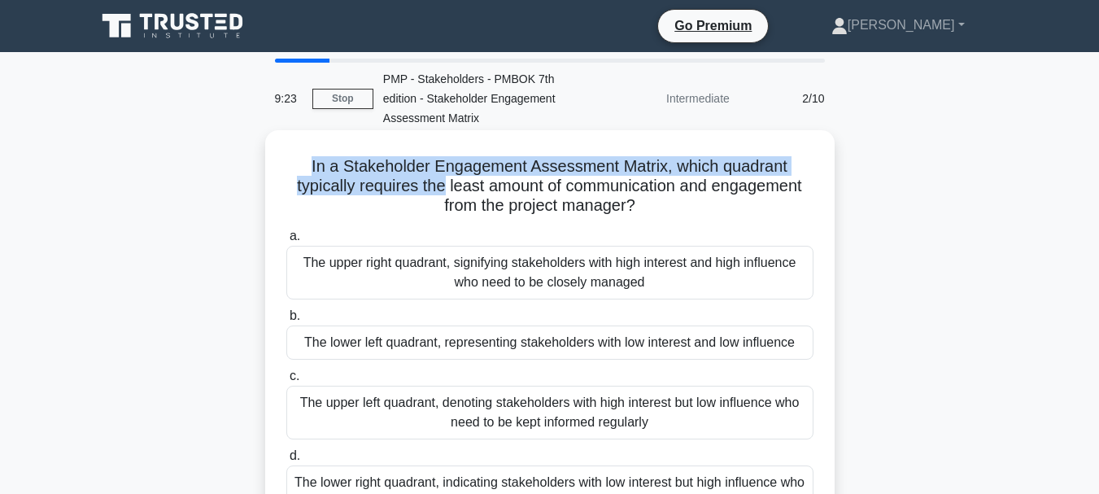
drag, startPoint x: 307, startPoint y: 164, endPoint x: 438, endPoint y: 189, distance: 132.4
click at [438, 189] on h5 "In a Stakeholder Engagement Assessment Matrix, which quadrant typically require…" at bounding box center [550, 186] width 530 height 60
copy h5 "In a Stakeholder Engagement Assessment Matrix, which quadrant typically require…"
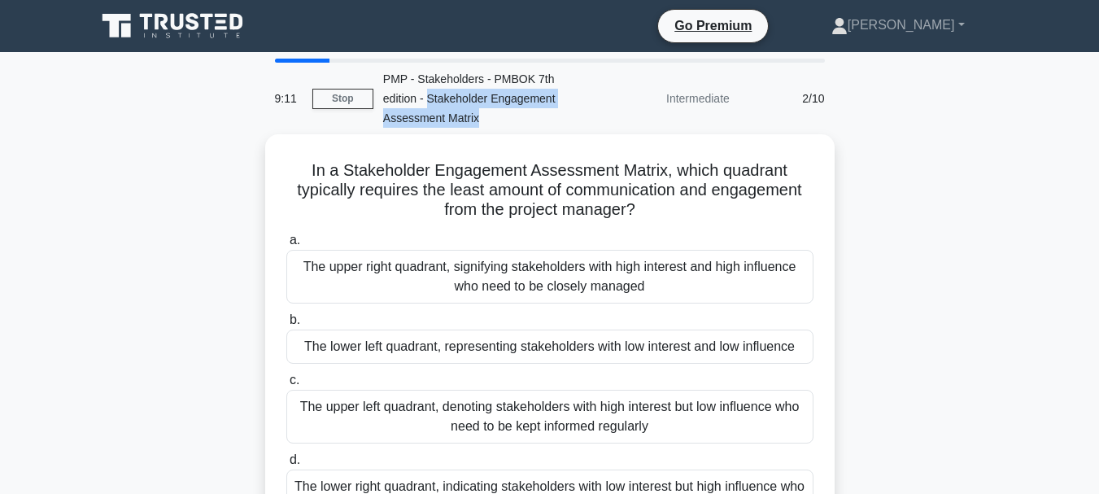
drag, startPoint x: 431, startPoint y: 100, endPoint x: 479, endPoint y: 119, distance: 51.5
click at [479, 119] on div "PMP - Stakeholders - PMBOK 7th edition - Stakeholder Engagement Assessment Matr…" at bounding box center [485, 99] width 224 height 72
copy div "Stakeholder Engagement Assessment Matrix"
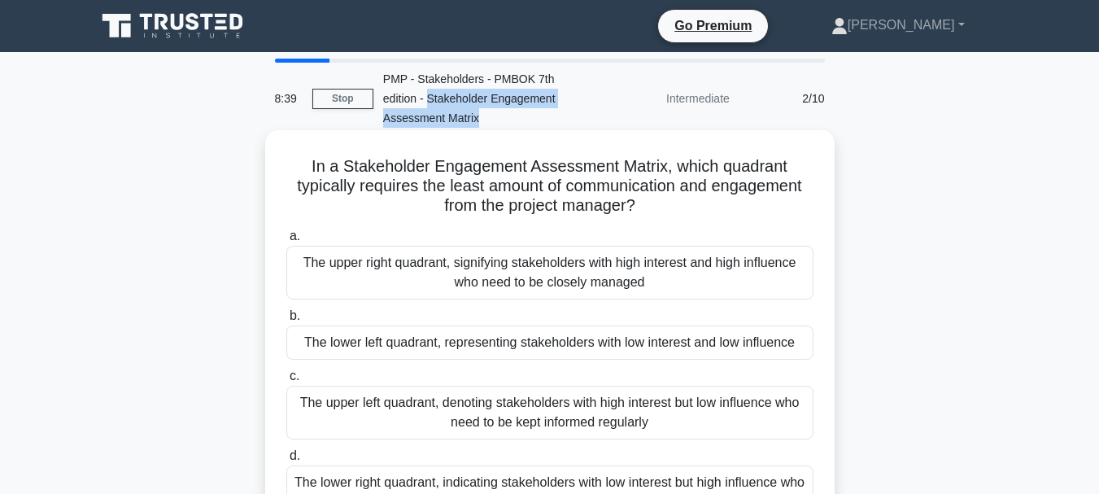
click at [551, 271] on div "The upper right quadrant, signifying stakeholders with high interest and high i…" at bounding box center [549, 273] width 527 height 54
click at [286, 242] on input "a. The upper right quadrant, signifying stakeholders with high interest and hig…" at bounding box center [286, 236] width 0 height 11
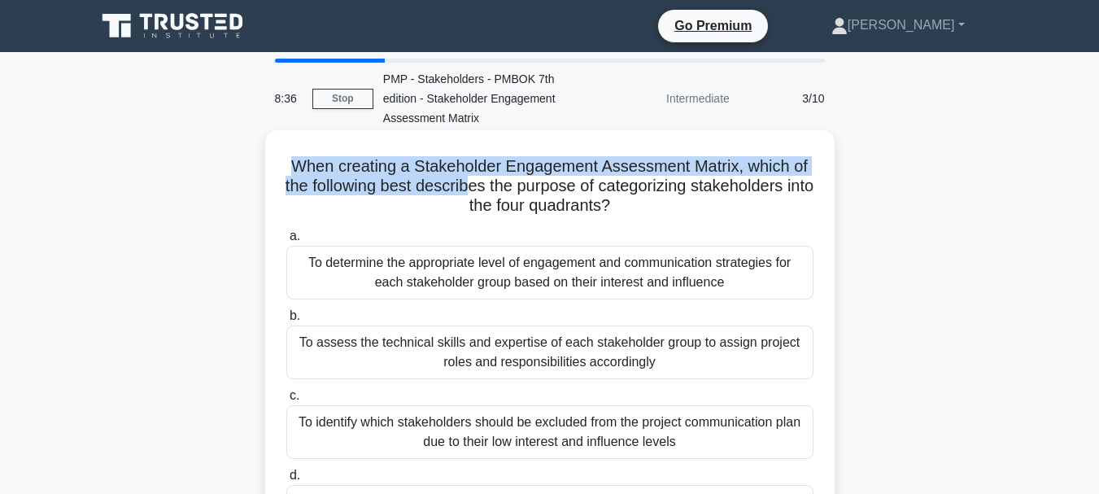
drag, startPoint x: 346, startPoint y: 166, endPoint x: 487, endPoint y: 194, distance: 144.3
click at [487, 194] on h5 "When creating a Stakeholder Engagement Assessment Matrix, which of the followin…" at bounding box center [550, 186] width 530 height 60
click at [507, 277] on div "To determine the appropriate level of engagement and communication strategies f…" at bounding box center [549, 273] width 527 height 54
click at [286, 242] on input "a. To determine the appropriate level of engagement and communication strategie…" at bounding box center [286, 236] width 0 height 11
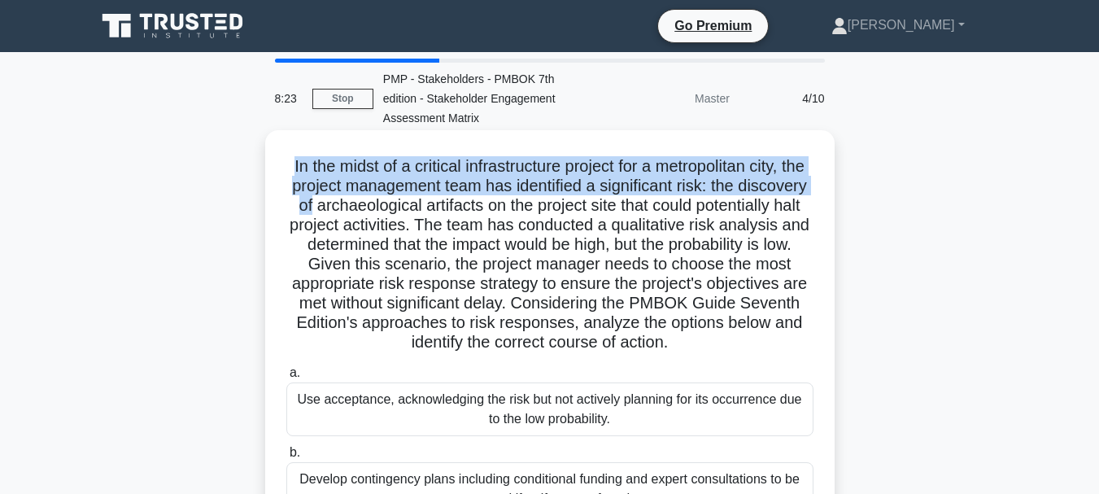
drag, startPoint x: 297, startPoint y: 164, endPoint x: 398, endPoint y: 202, distance: 108.6
click at [398, 202] on h5 "In the midst of a critical infrastructure project for a metropolitan city, the …" at bounding box center [550, 254] width 530 height 197
